Goal: Information Seeking & Learning: Understand process/instructions

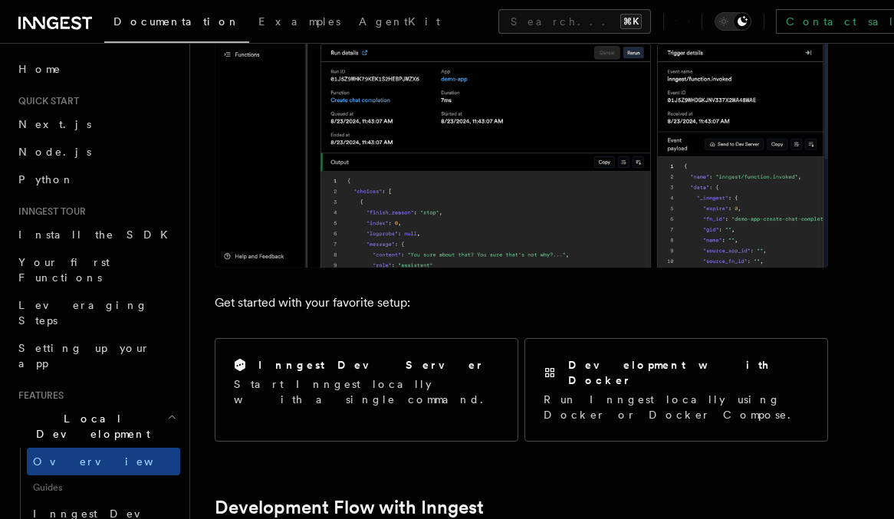
scroll to position [377, 0]
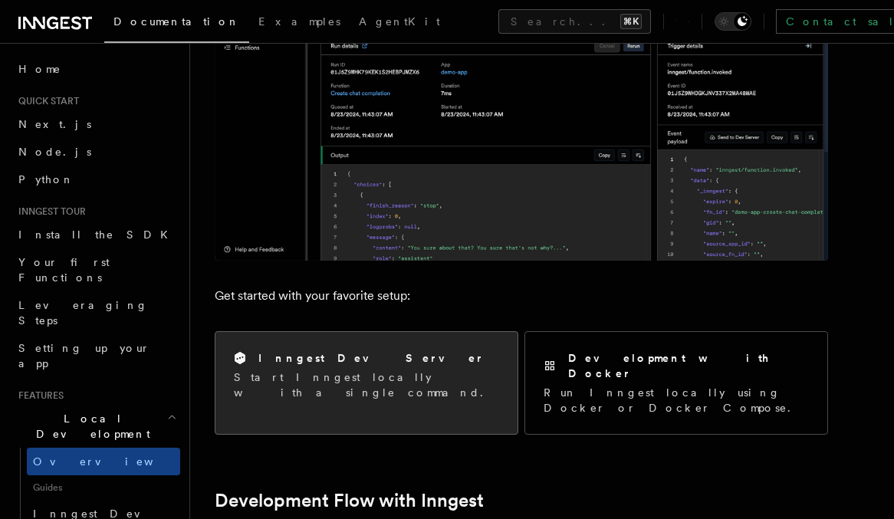
click at [405, 345] on div "Inngest Dev Server Start Inngest locally with a single command." at bounding box center [366, 375] width 302 height 87
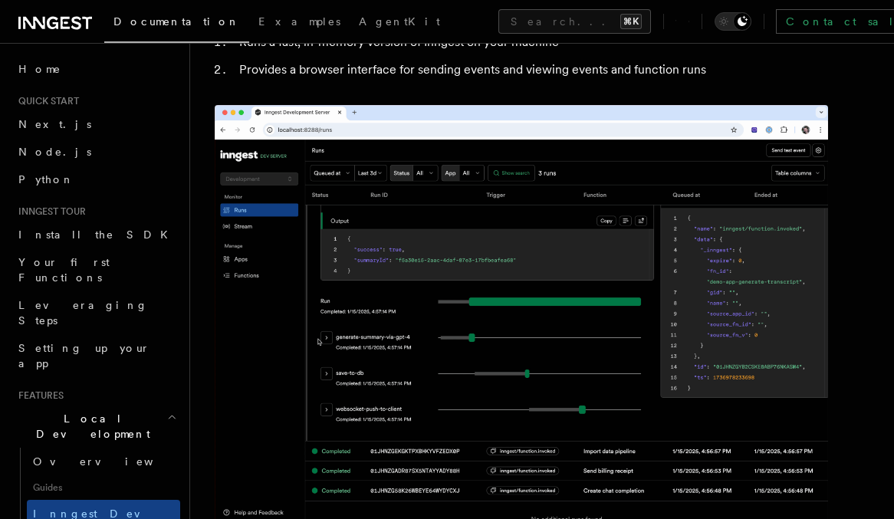
scroll to position [518, 0]
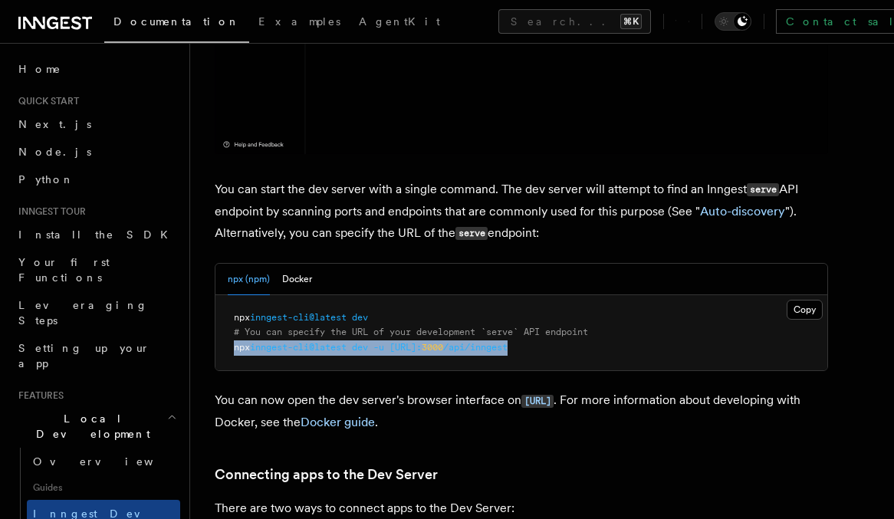
drag, startPoint x: 597, startPoint y: 344, endPoint x: 226, endPoint y: 350, distance: 370.5
click at [226, 350] on pre "npx inngest-cli@latest dev # You can specify the URL of your development `serve…" at bounding box center [521, 333] width 612 height 76
copy span "npx inngest-cli@latest dev -u http://localhost: 3000 /api/inngest"
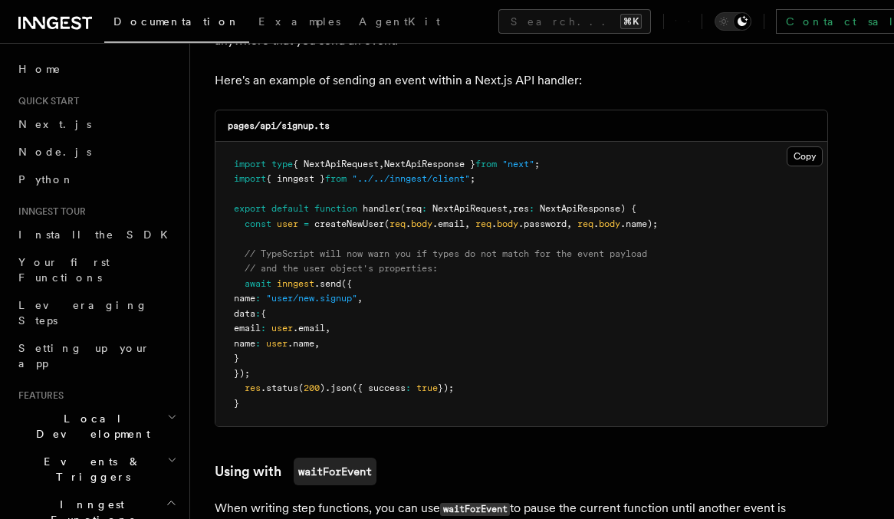
scroll to position [1625, 0]
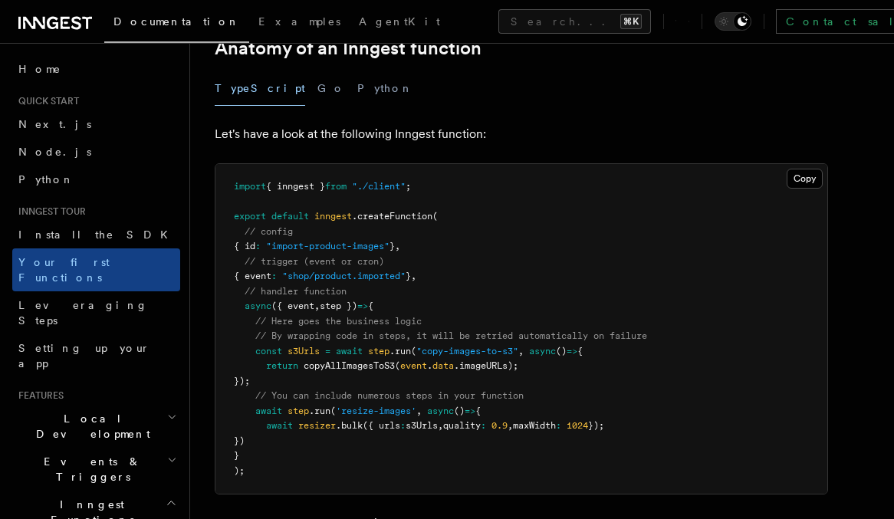
scroll to position [858, 0]
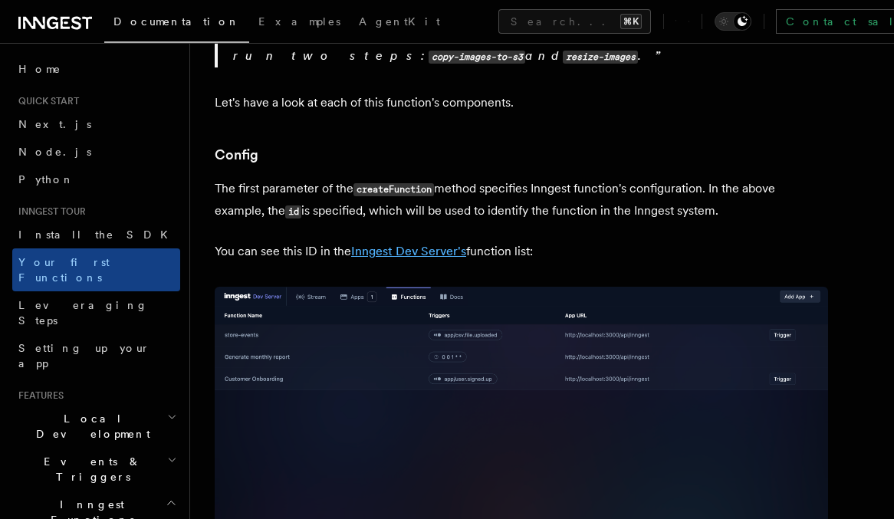
click at [393, 244] on link "Inngest Dev Server's" at bounding box center [408, 251] width 115 height 15
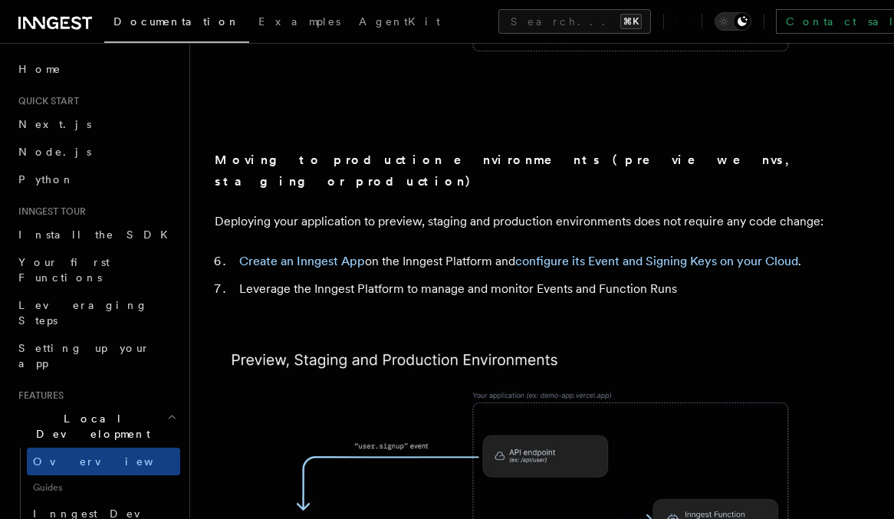
scroll to position [1344, 0]
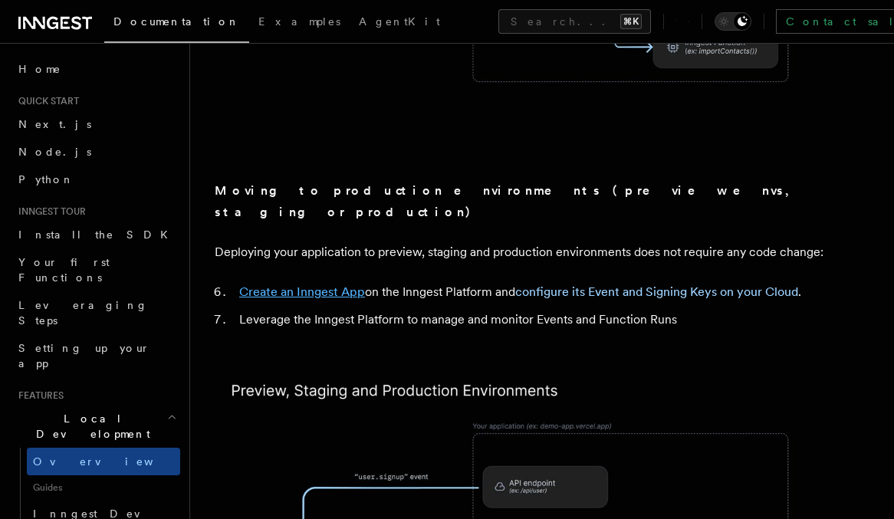
click at [337, 285] on link "Create an Inngest App" at bounding box center [302, 292] width 126 height 15
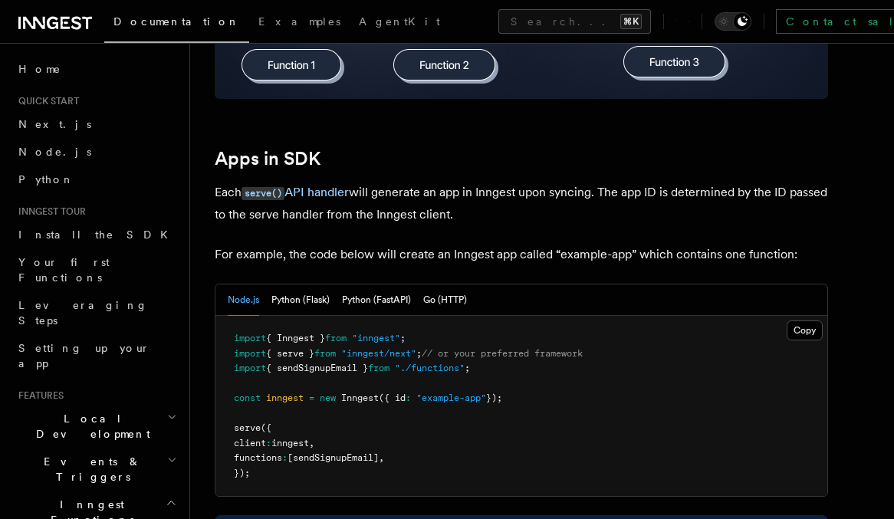
scroll to position [790, 0]
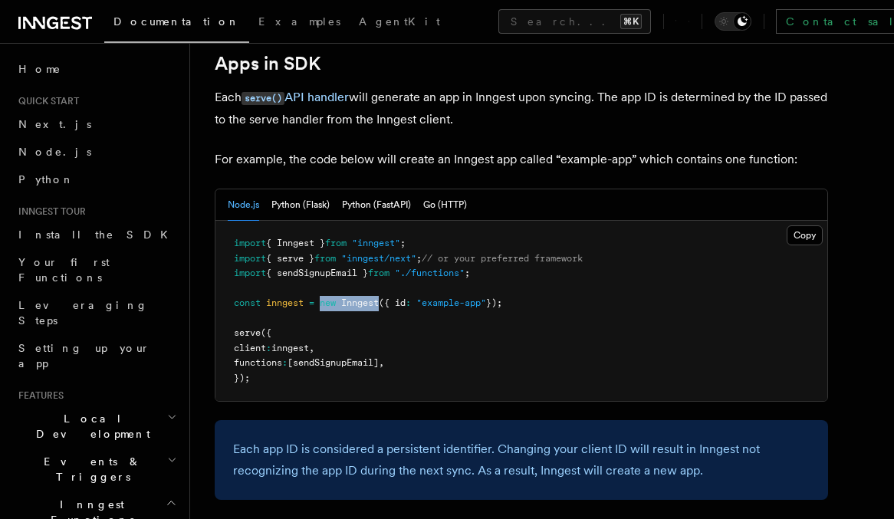
drag, startPoint x: 321, startPoint y: 304, endPoint x: 383, endPoint y: 305, distance: 62.1
click at [383, 305] on span "const inngest = new Inngest ({ id : "example-app" });" at bounding box center [368, 303] width 268 height 11
copy span "new Inngest"
drag, startPoint x: 236, startPoint y: 337, endPoint x: 285, endPoint y: 337, distance: 49.1
click at [285, 337] on pre "import { Inngest } from "inngest" ; import { serve } from "inngest/next" ; // o…" at bounding box center [521, 311] width 612 height 180
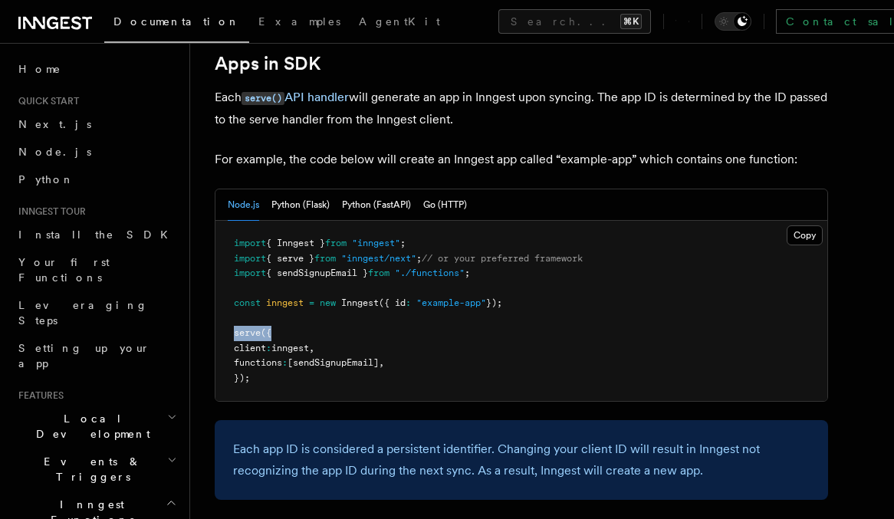
copy span "serve ({"
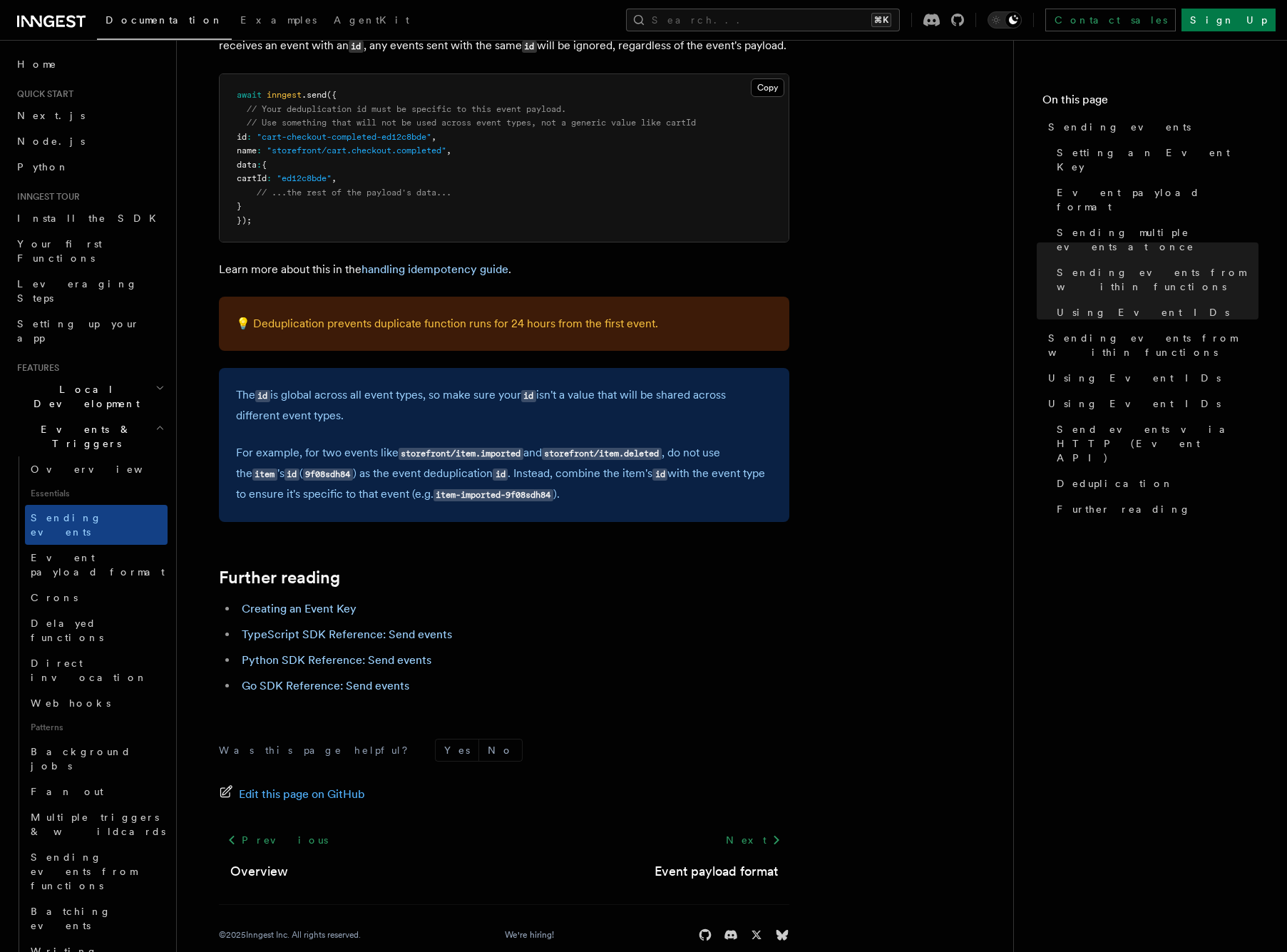
scroll to position [3774, 0]
